Goal: Book appointment/travel/reservation

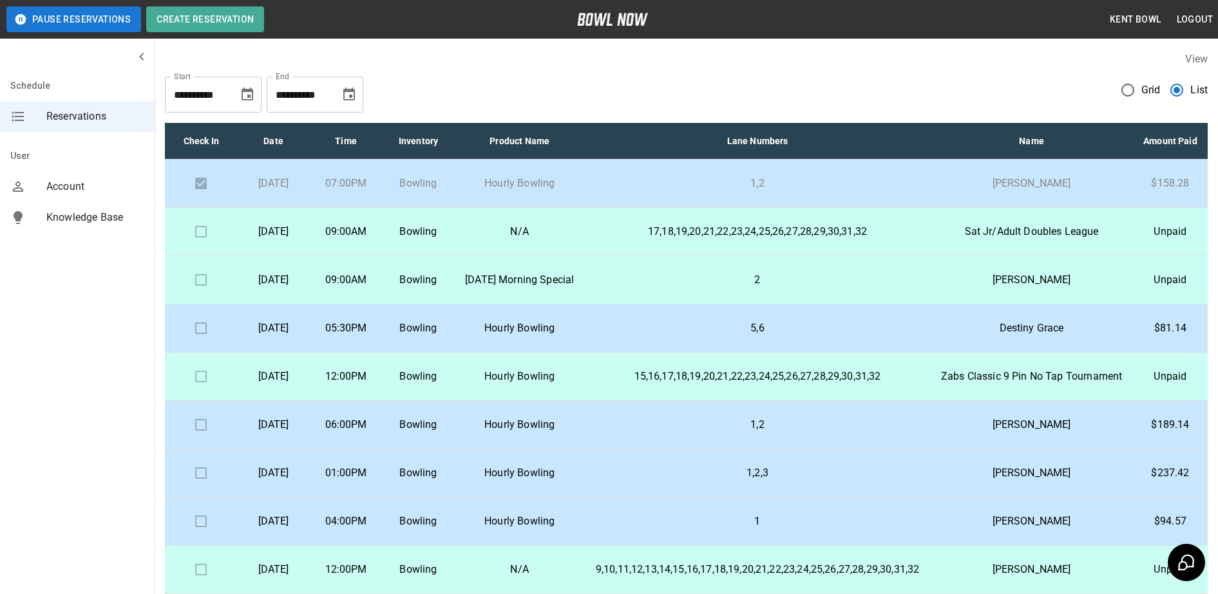
click at [299, 336] on p "[DATE]" at bounding box center [273, 328] width 52 height 15
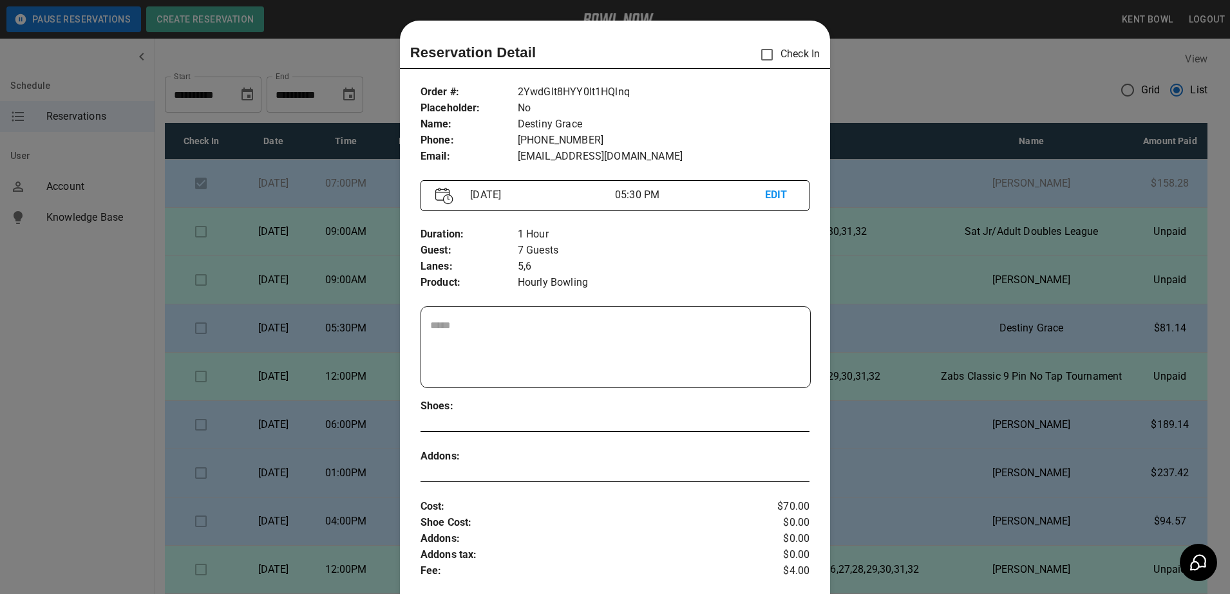
scroll to position [21, 0]
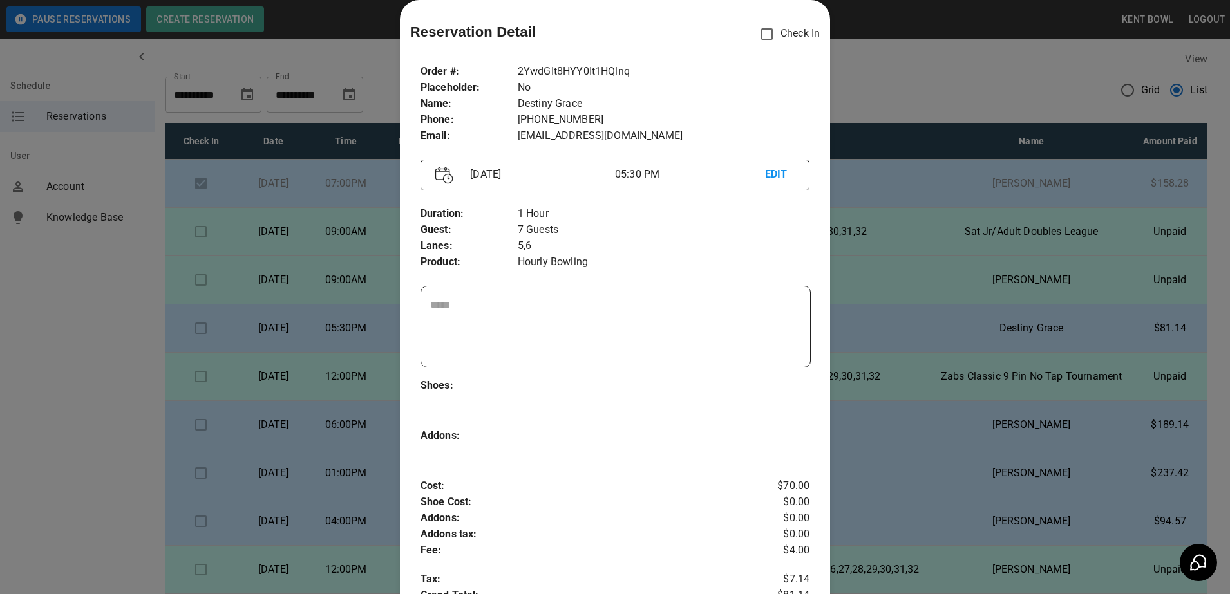
click at [57, 386] on div at bounding box center [615, 297] width 1230 height 594
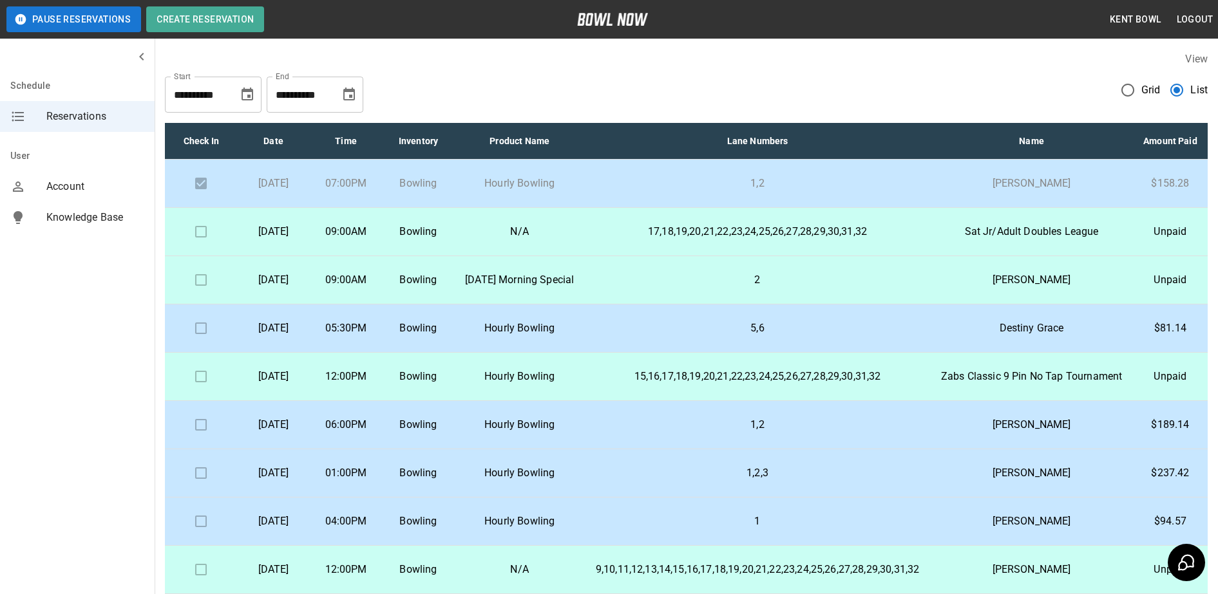
click at [263, 488] on td "[DATE]" at bounding box center [273, 474] width 72 height 48
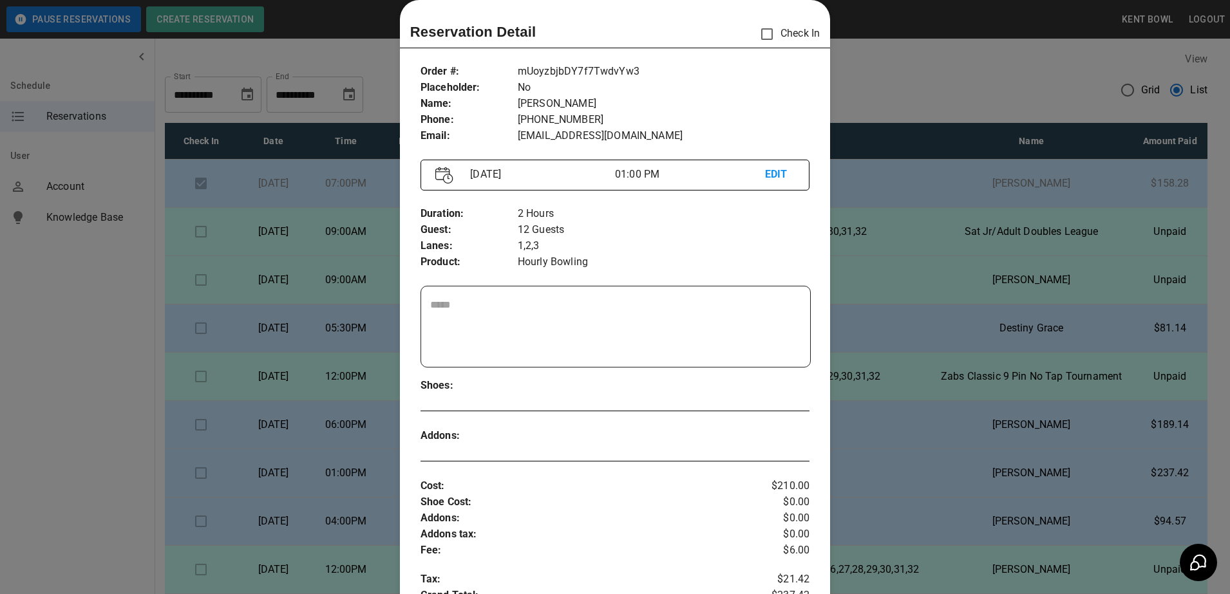
click at [68, 353] on div at bounding box center [615, 297] width 1230 height 594
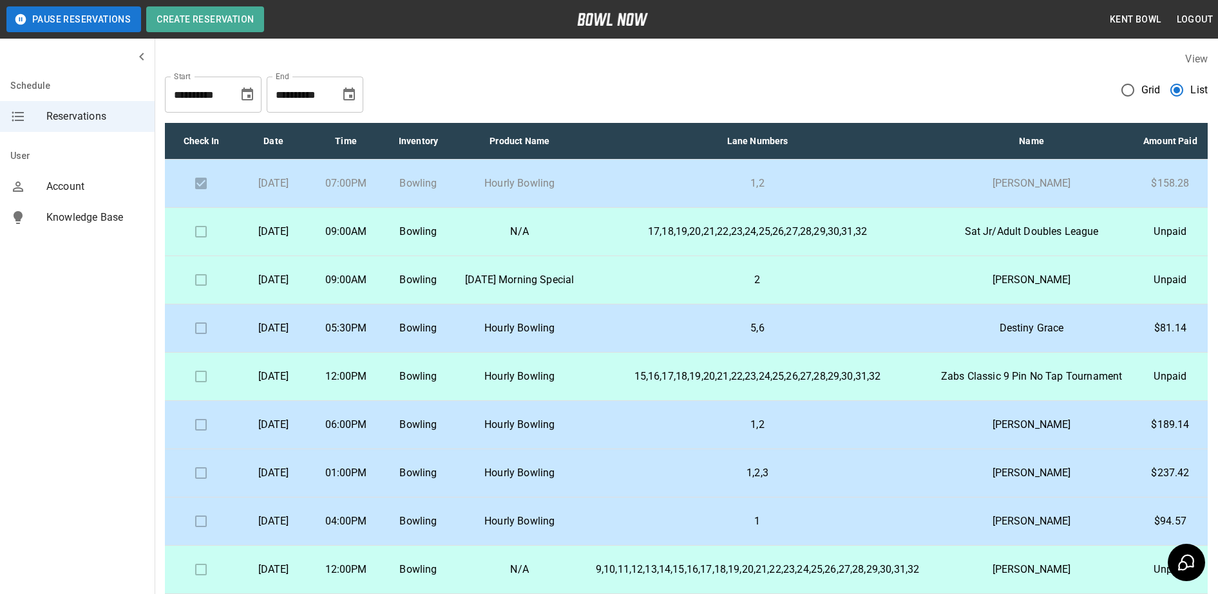
click at [255, 450] on td "[DATE]" at bounding box center [273, 425] width 72 height 48
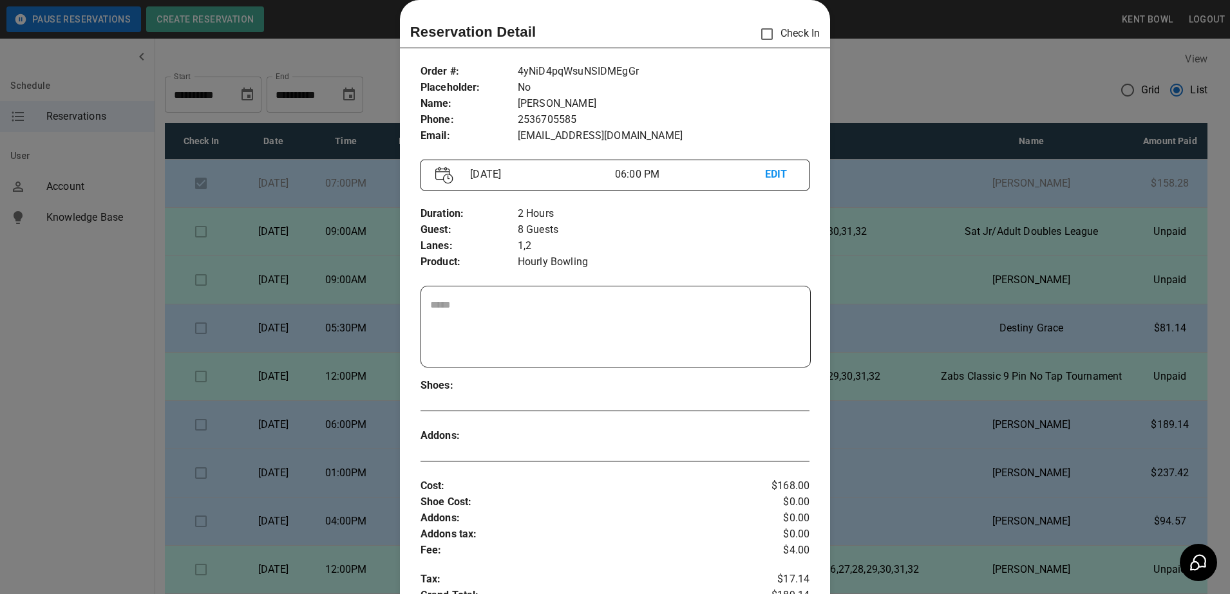
click at [117, 367] on div at bounding box center [615, 297] width 1230 height 594
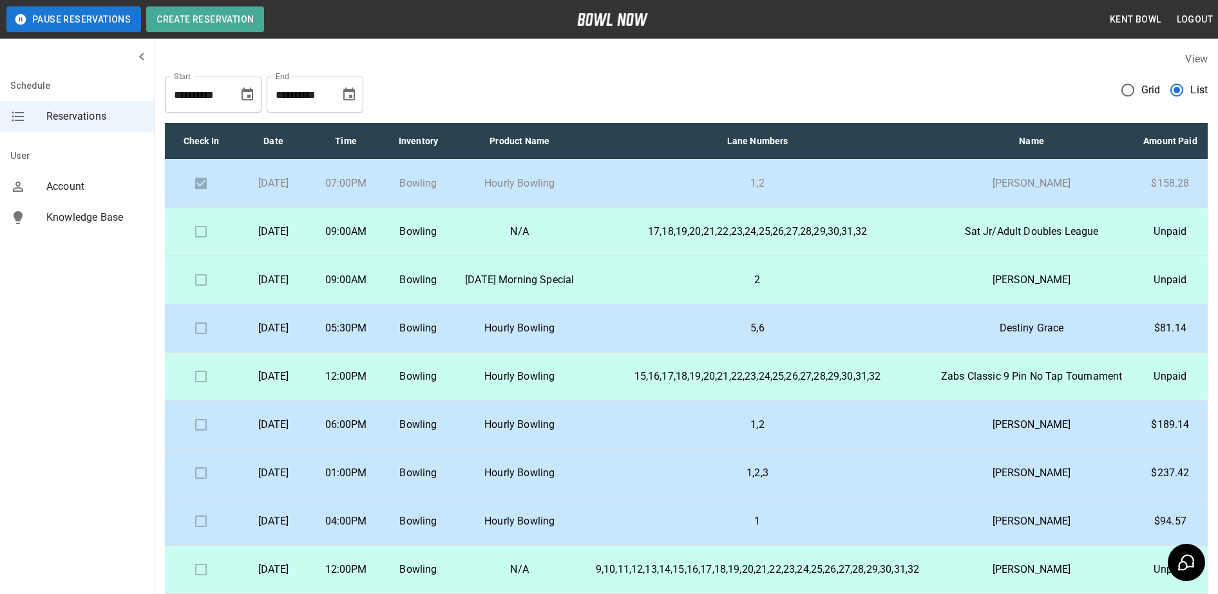
click at [274, 433] on p "[DATE]" at bounding box center [273, 424] width 52 height 15
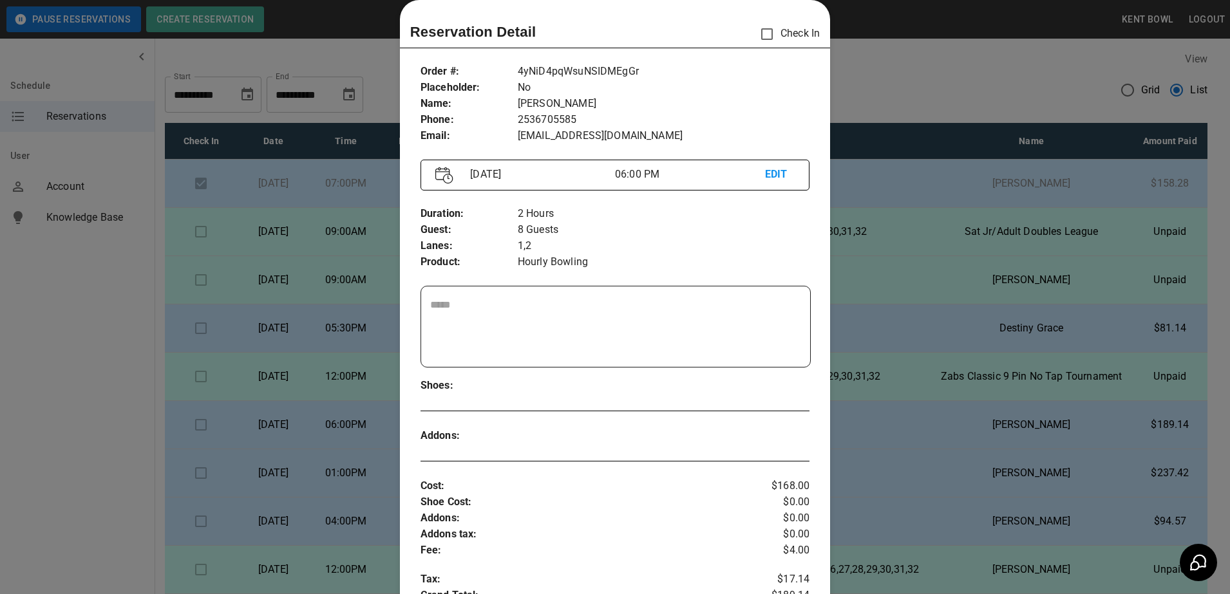
click at [78, 351] on div at bounding box center [615, 297] width 1230 height 594
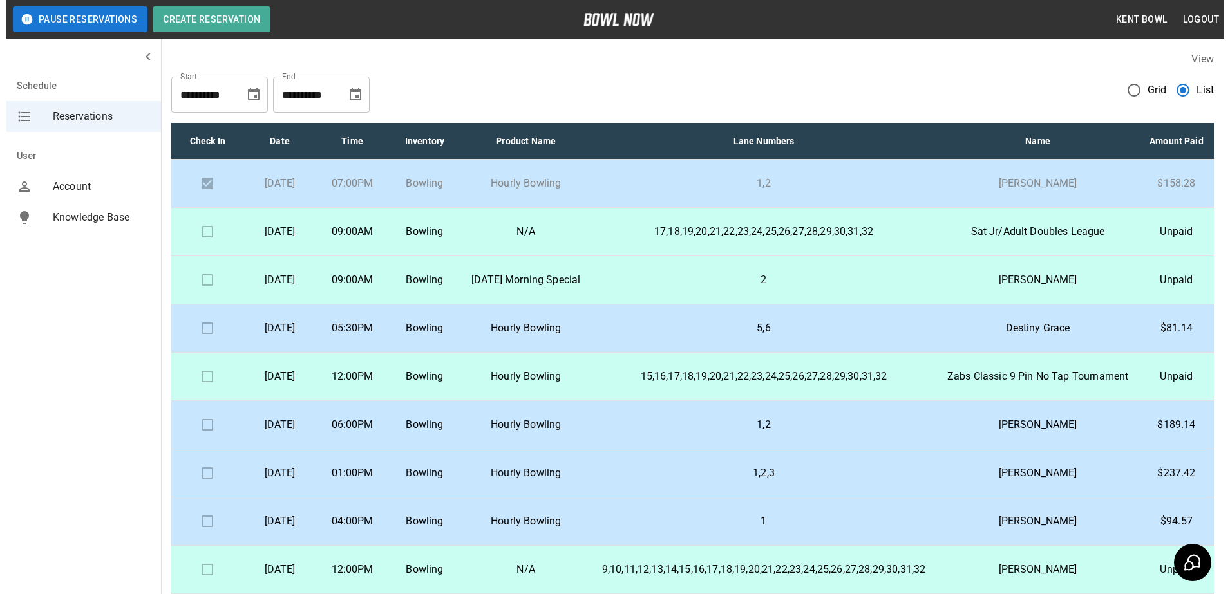
scroll to position [45, 0]
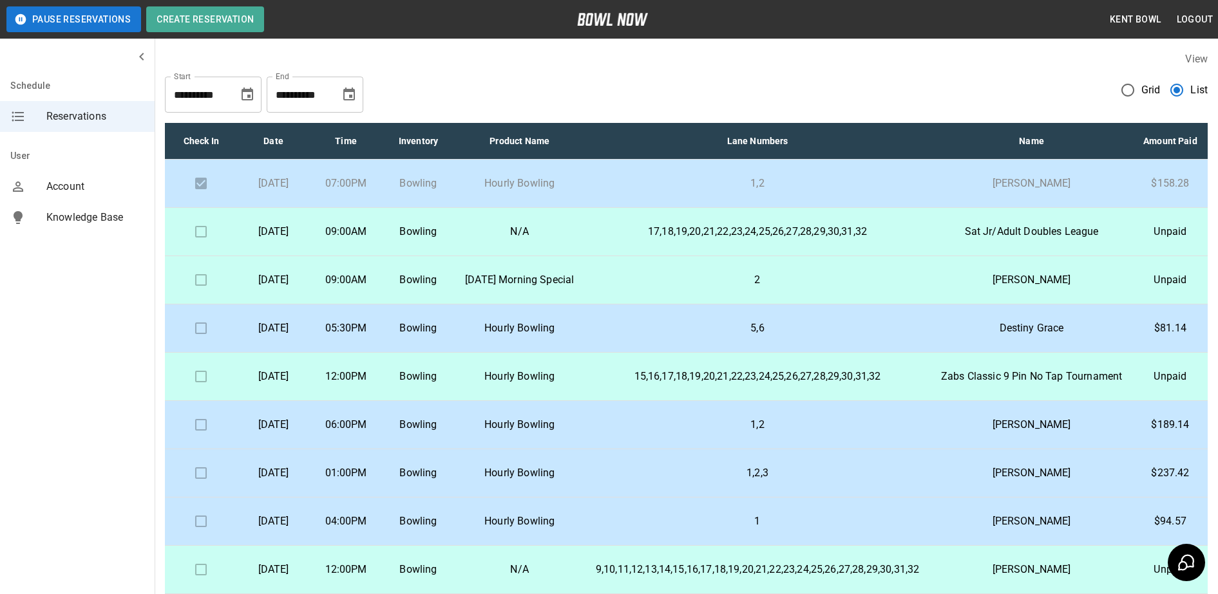
click at [254, 529] on p "[DATE]" at bounding box center [273, 521] width 52 height 15
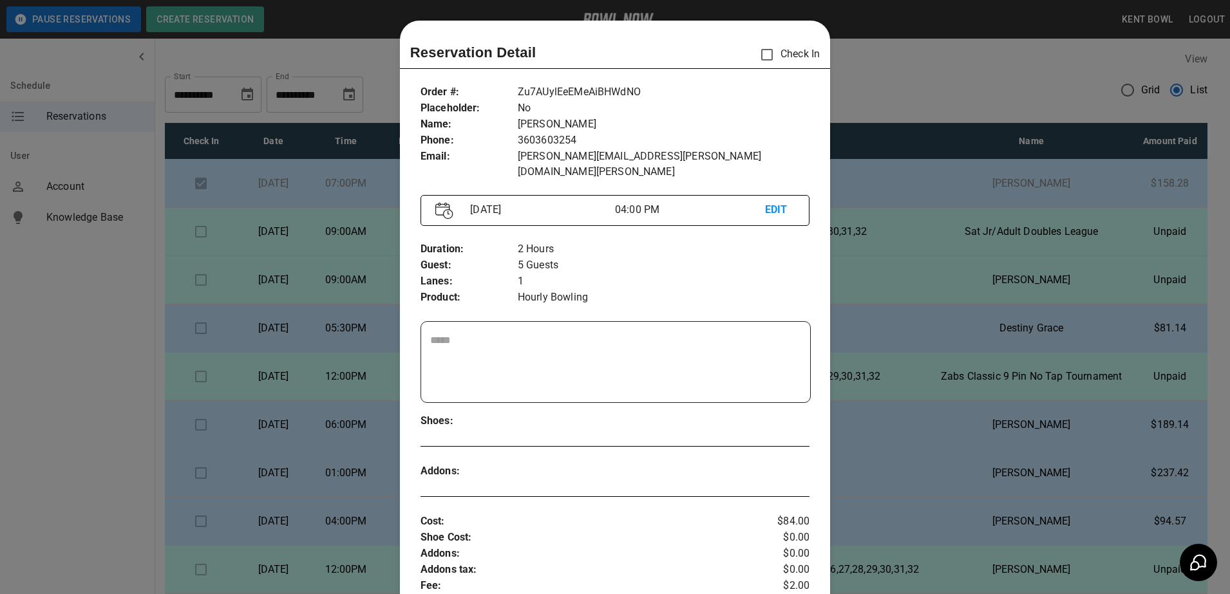
scroll to position [21, 0]
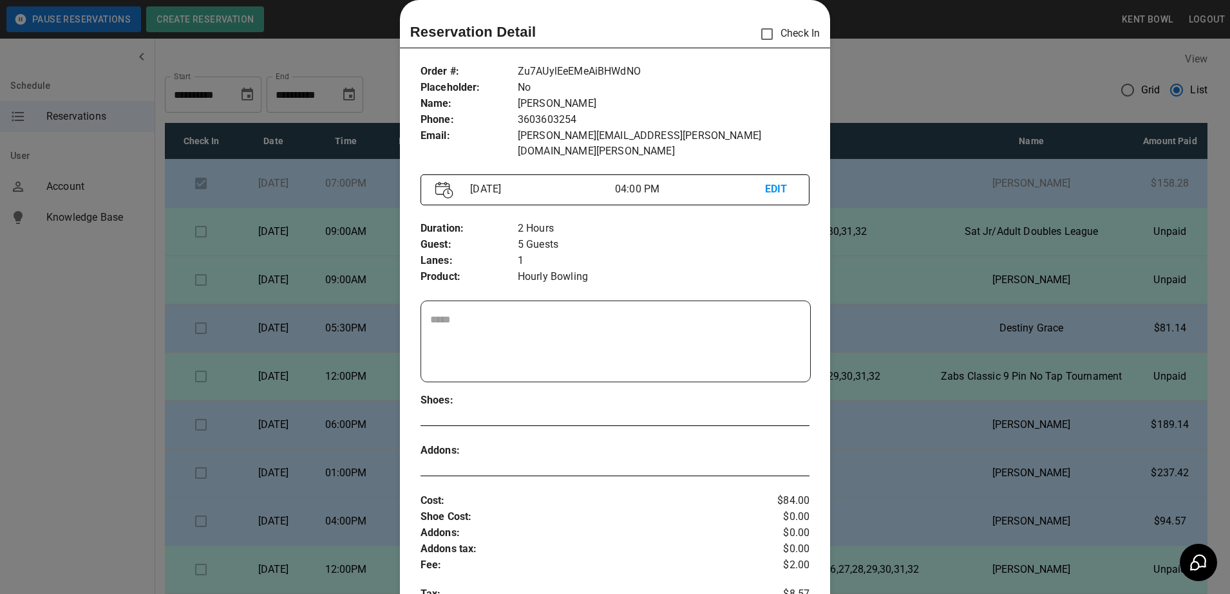
click at [86, 356] on div at bounding box center [615, 297] width 1230 height 594
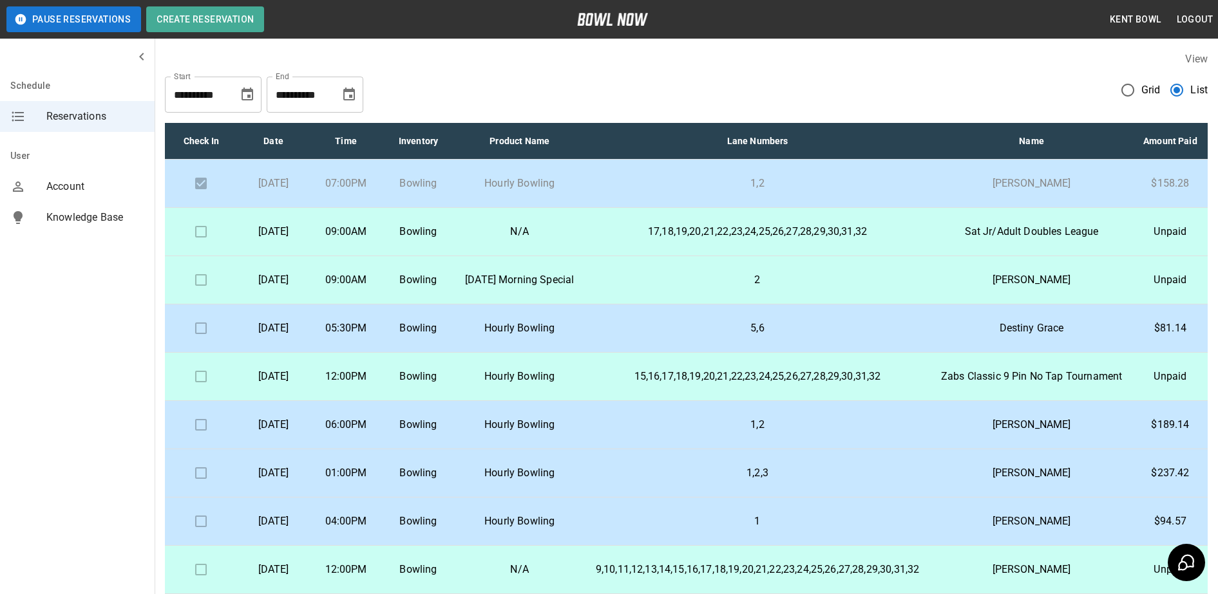
click at [267, 334] on td "[DATE]" at bounding box center [273, 329] width 72 height 48
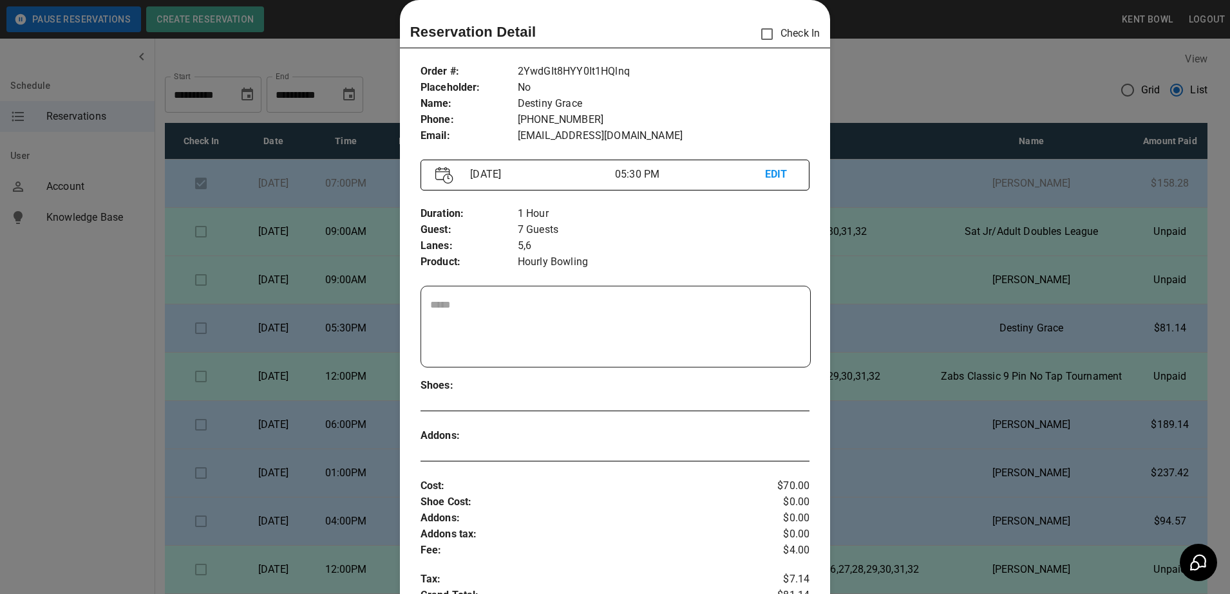
click at [41, 317] on div at bounding box center [615, 297] width 1230 height 594
